Goal: Task Accomplishment & Management: Manage account settings

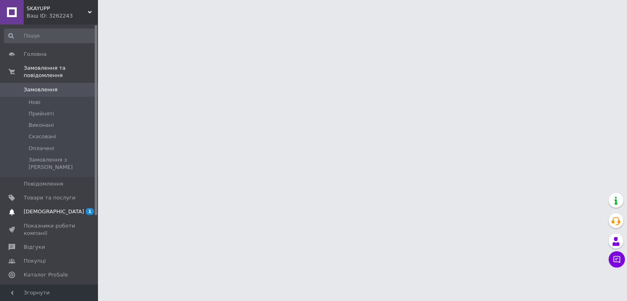
click at [33, 208] on span "[DEMOGRAPHIC_DATA]" at bounding box center [54, 211] width 60 height 7
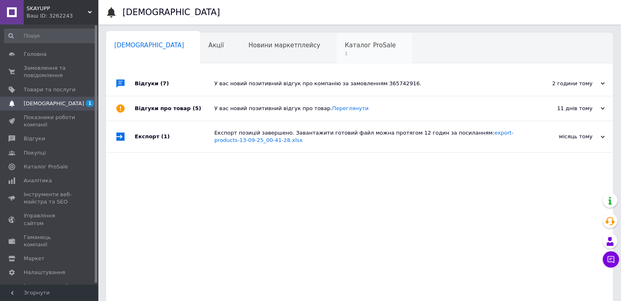
click at [344, 42] on span "Каталог ProSale" at bounding box center [369, 45] width 51 height 7
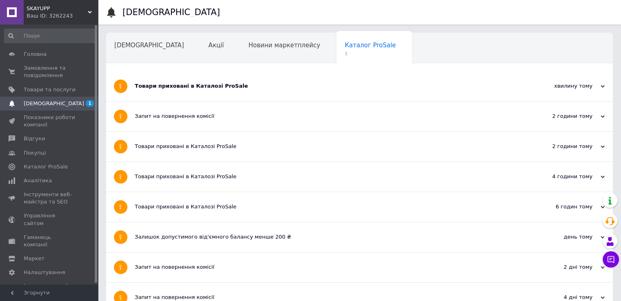
click at [237, 92] on div "Товари приховані в Каталозі ProSale" at bounding box center [329, 86] width 388 height 30
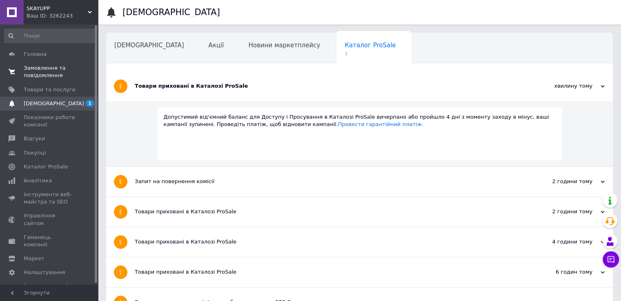
click at [42, 74] on span "Замовлення та повідомлення" at bounding box center [50, 71] width 52 height 15
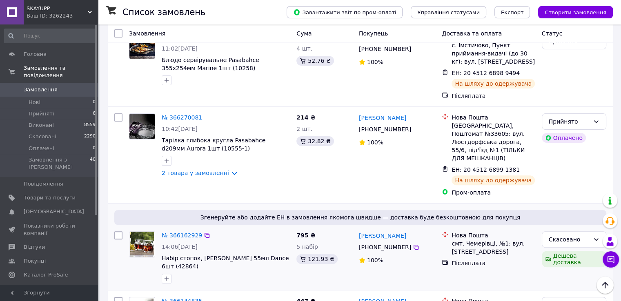
scroll to position [245, 0]
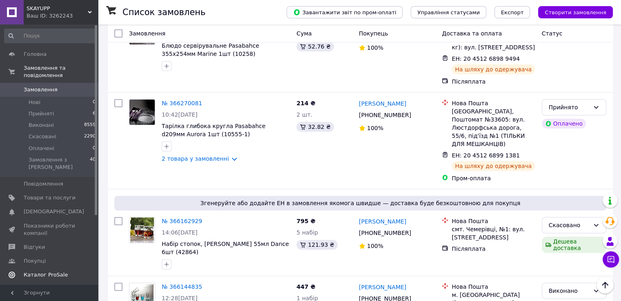
click at [34, 271] on span "Каталог ProSale" at bounding box center [46, 274] width 44 height 7
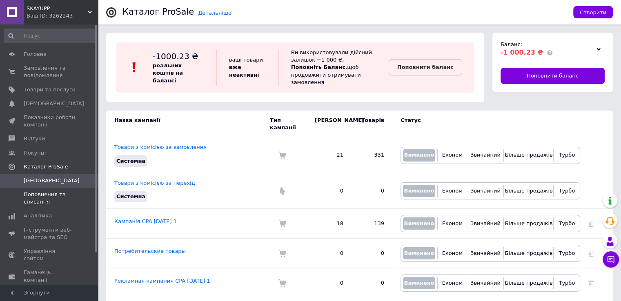
click at [34, 196] on span "Поповнення та списання" at bounding box center [50, 198] width 52 height 15
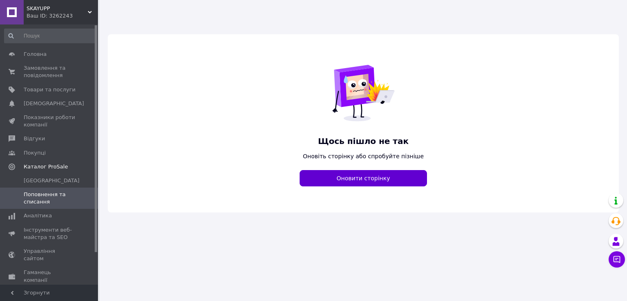
click at [364, 175] on button "Оновити сторінку" at bounding box center [362, 178] width 127 height 16
